Goal: Find contact information: Find contact information

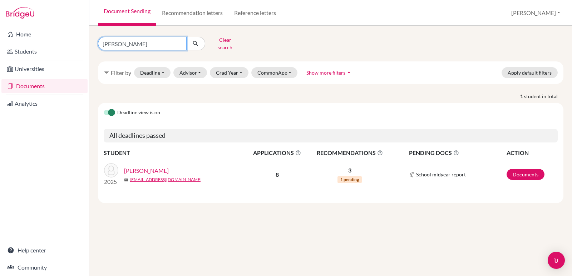
click at [179, 43] on input "[PERSON_NAME]" at bounding box center [142, 44] width 89 height 14
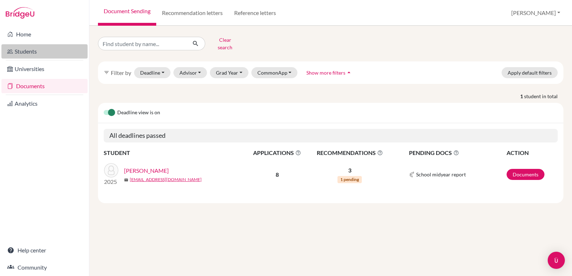
click at [26, 53] on link "Students" at bounding box center [44, 51] width 86 height 14
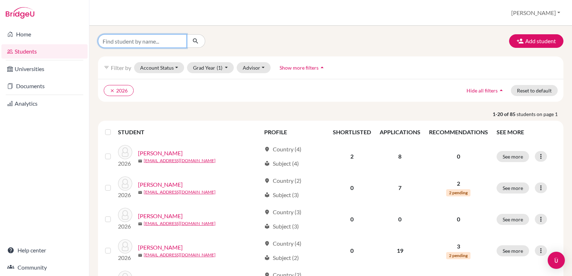
click at [122, 43] on input "Find student by name..." at bounding box center [142, 41] width 89 height 14
type input "valeria"
click at [227, 67] on button "Grad Year (1)" at bounding box center [210, 67] width 47 height 11
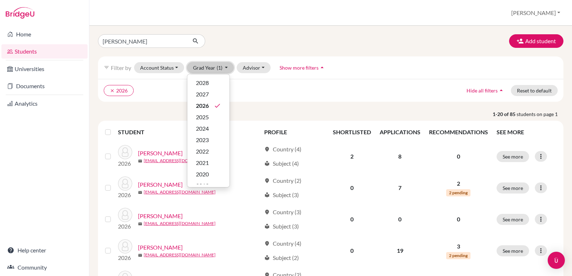
click at [227, 67] on button "Grad Year (1)" at bounding box center [210, 67] width 47 height 11
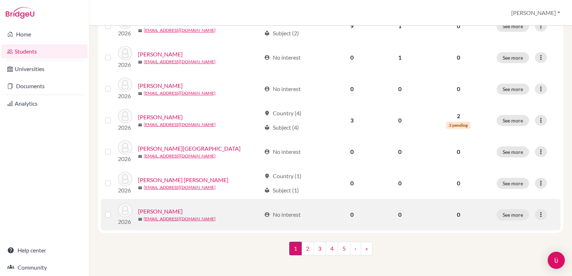
scroll to position [542, 0]
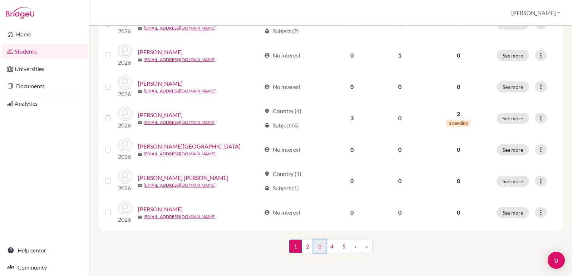
click at [314, 246] on link "3" at bounding box center [320, 247] width 13 height 14
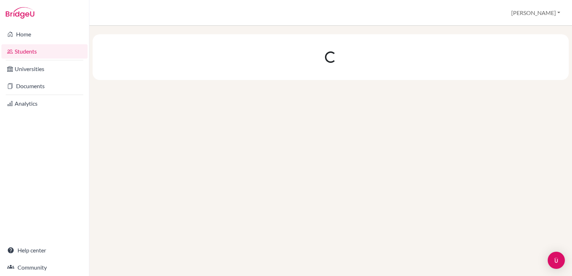
scroll to position [0, 0]
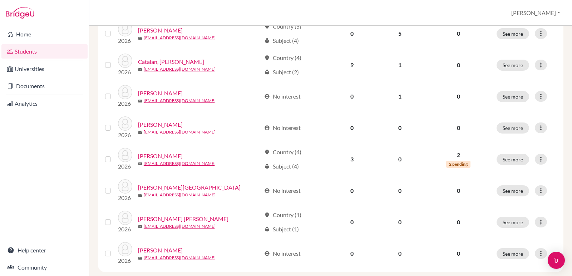
scroll to position [542, 0]
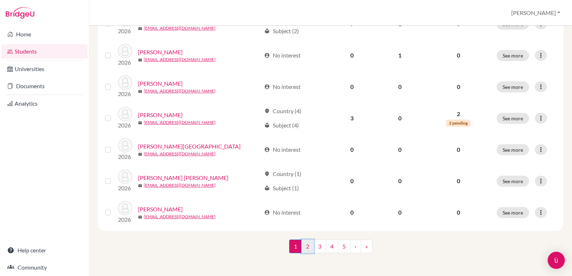
click at [307, 248] on link "2" at bounding box center [308, 247] width 13 height 14
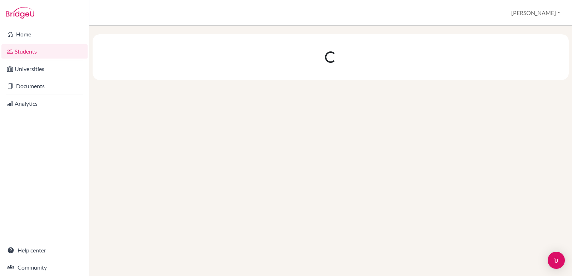
scroll to position [0, 0]
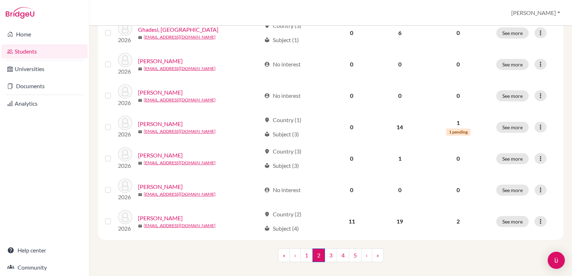
scroll to position [542, 0]
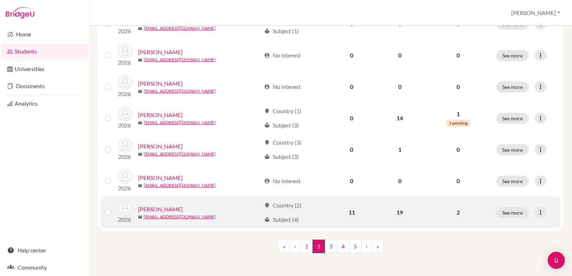
click at [160, 210] on link "[PERSON_NAME]" at bounding box center [160, 209] width 45 height 9
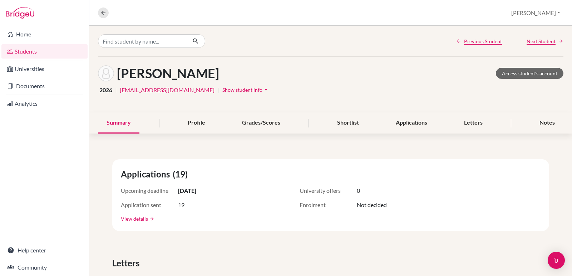
click at [263, 90] on icon "arrow_drop_down" at bounding box center [266, 89] width 7 height 7
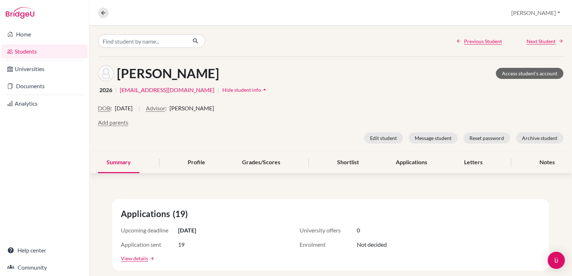
click at [225, 88] on span "Hide student info" at bounding box center [241, 90] width 39 height 6
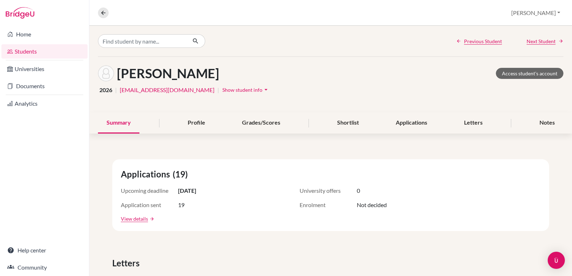
click at [181, 89] on link "[EMAIL_ADDRESS][DOMAIN_NAME]" at bounding box center [167, 90] width 95 height 9
click at [263, 90] on icon "arrow_drop_down" at bounding box center [266, 89] width 7 height 7
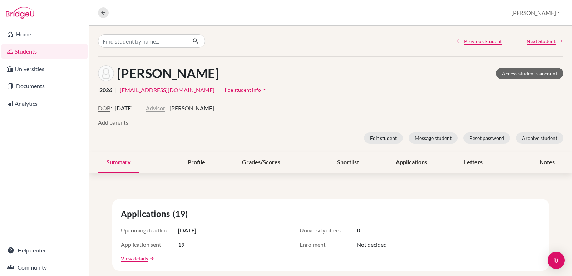
click at [165, 110] on button "Advisor" at bounding box center [155, 108] width 19 height 9
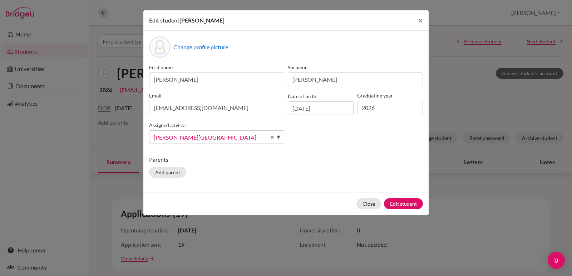
click at [48, 160] on div "Edit student [PERSON_NAME] × Change profile picture First name [PERSON_NAME] Su…" at bounding box center [286, 138] width 572 height 276
